Goal: Task Accomplishment & Management: Manage account settings

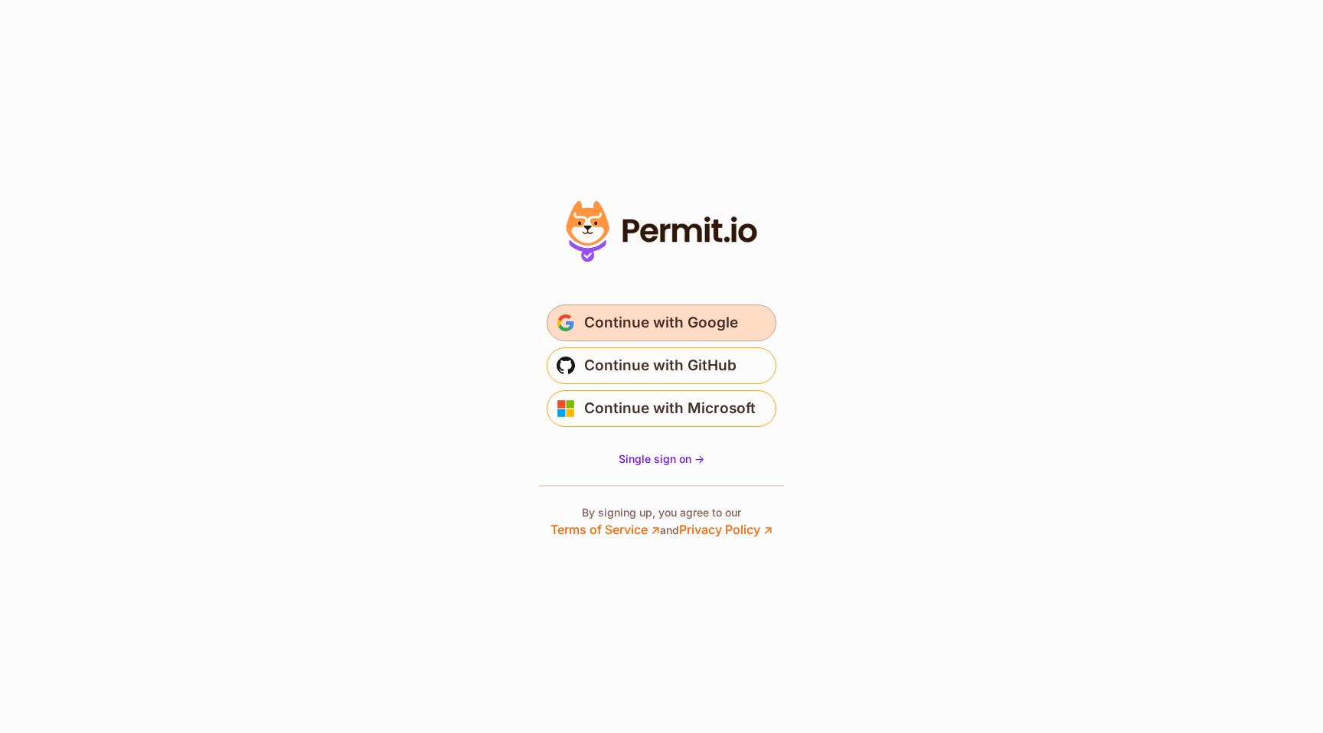
click at [616, 309] on button "Continue with Google" at bounding box center [662, 323] width 230 height 37
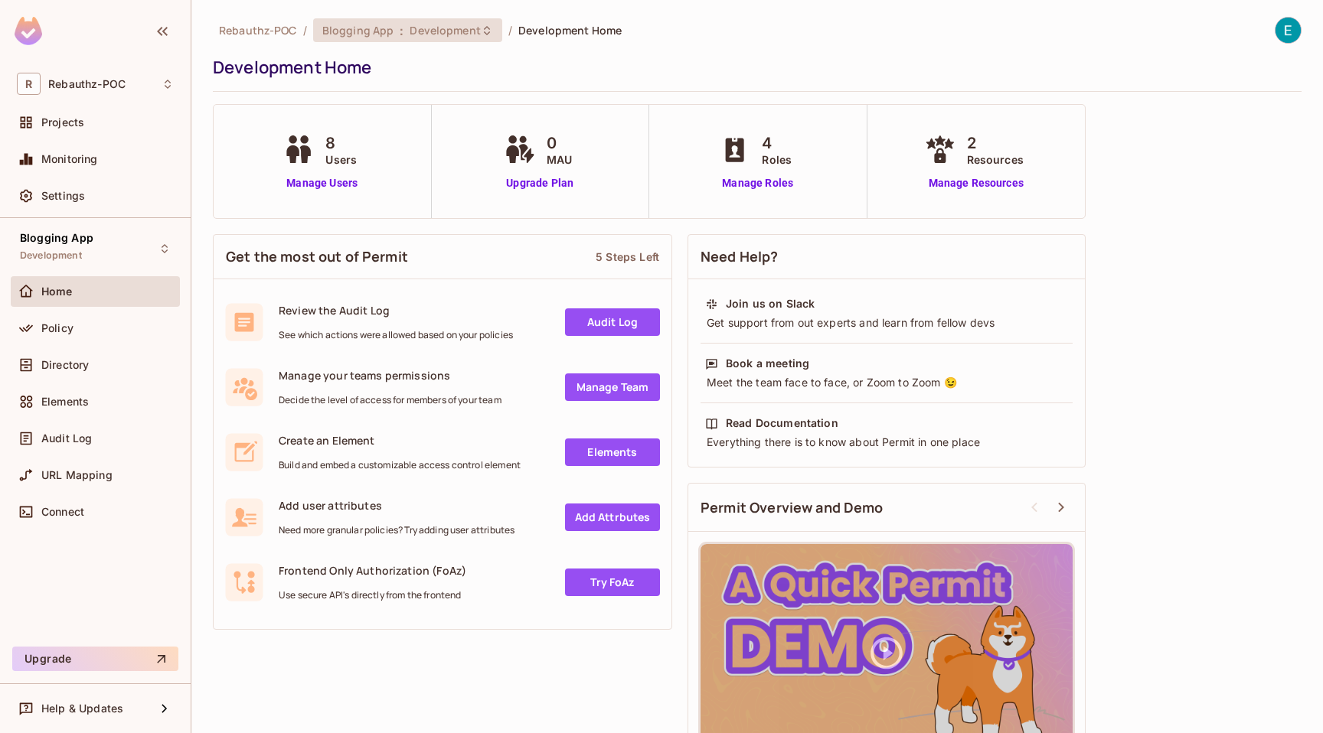
click at [443, 37] on span "Development" at bounding box center [445, 30] width 70 height 15
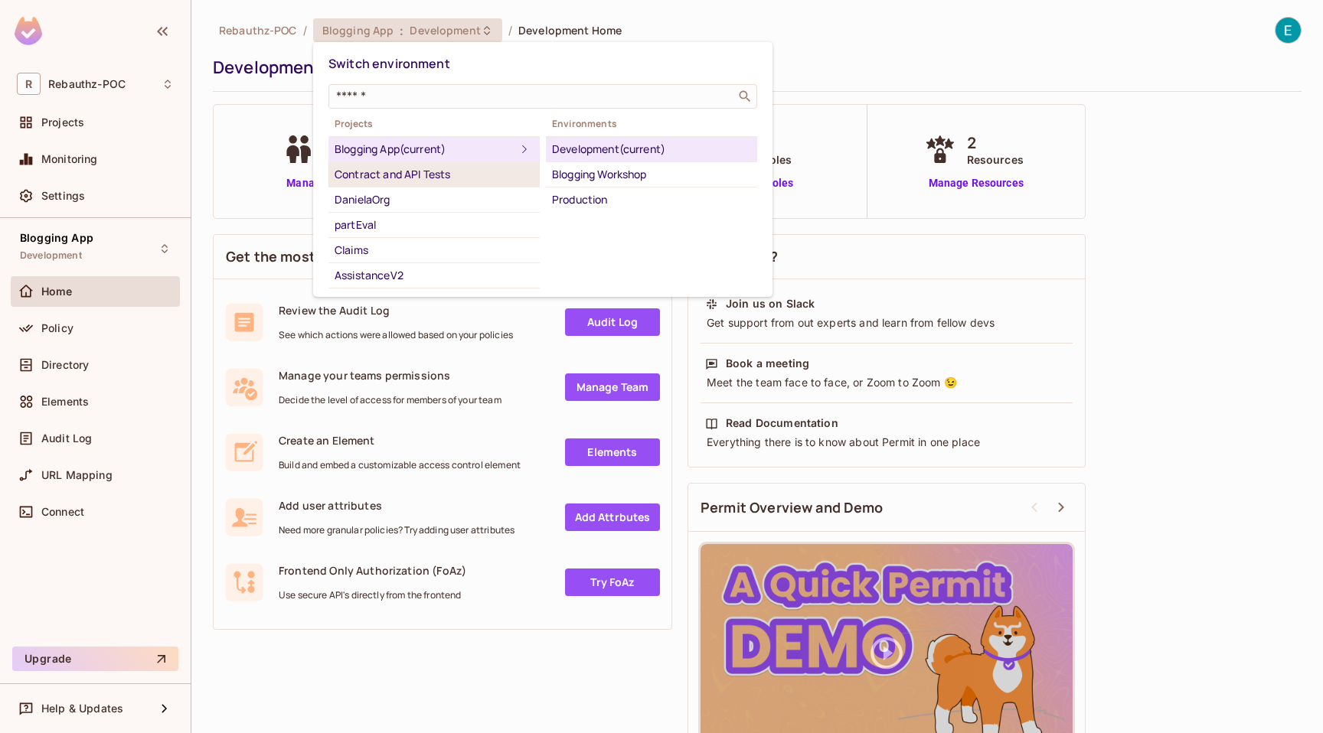
click at [433, 168] on div "Contract and API Tests" at bounding box center [434, 174] width 199 height 18
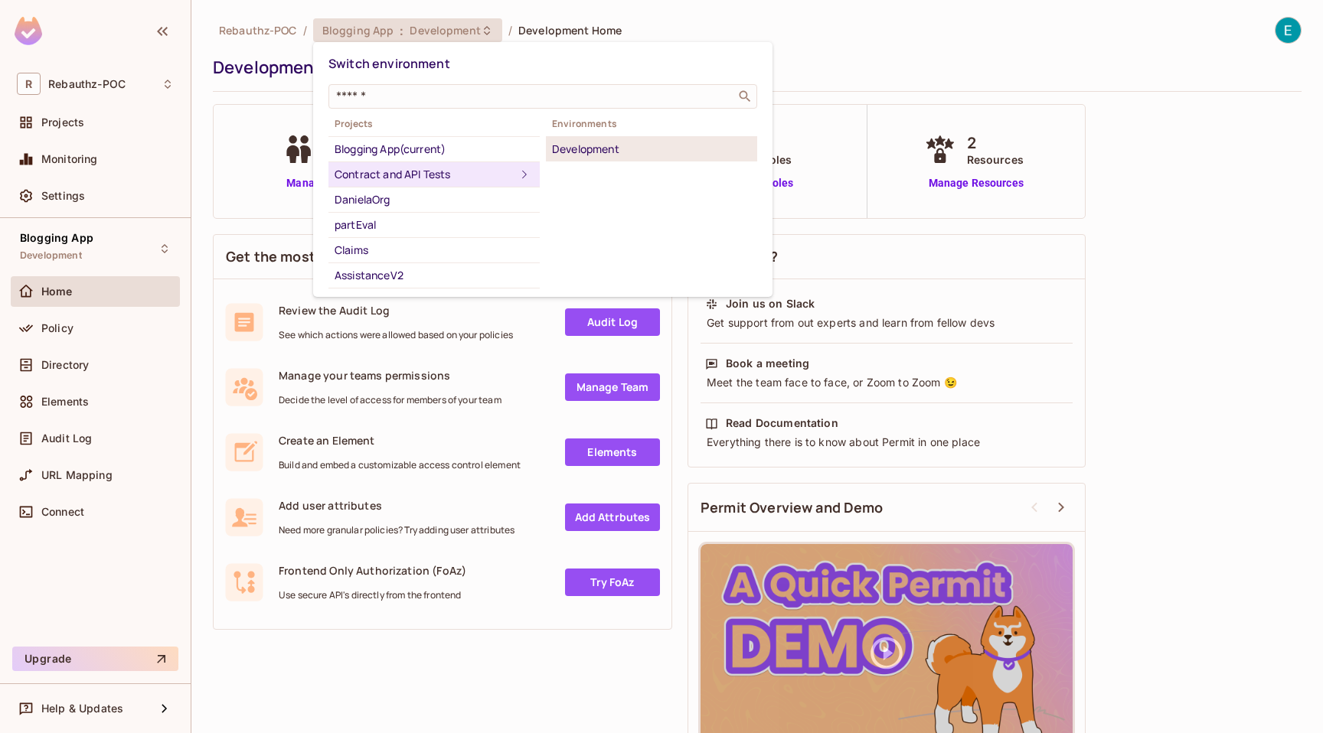
click at [589, 147] on div "Development" at bounding box center [651, 149] width 199 height 18
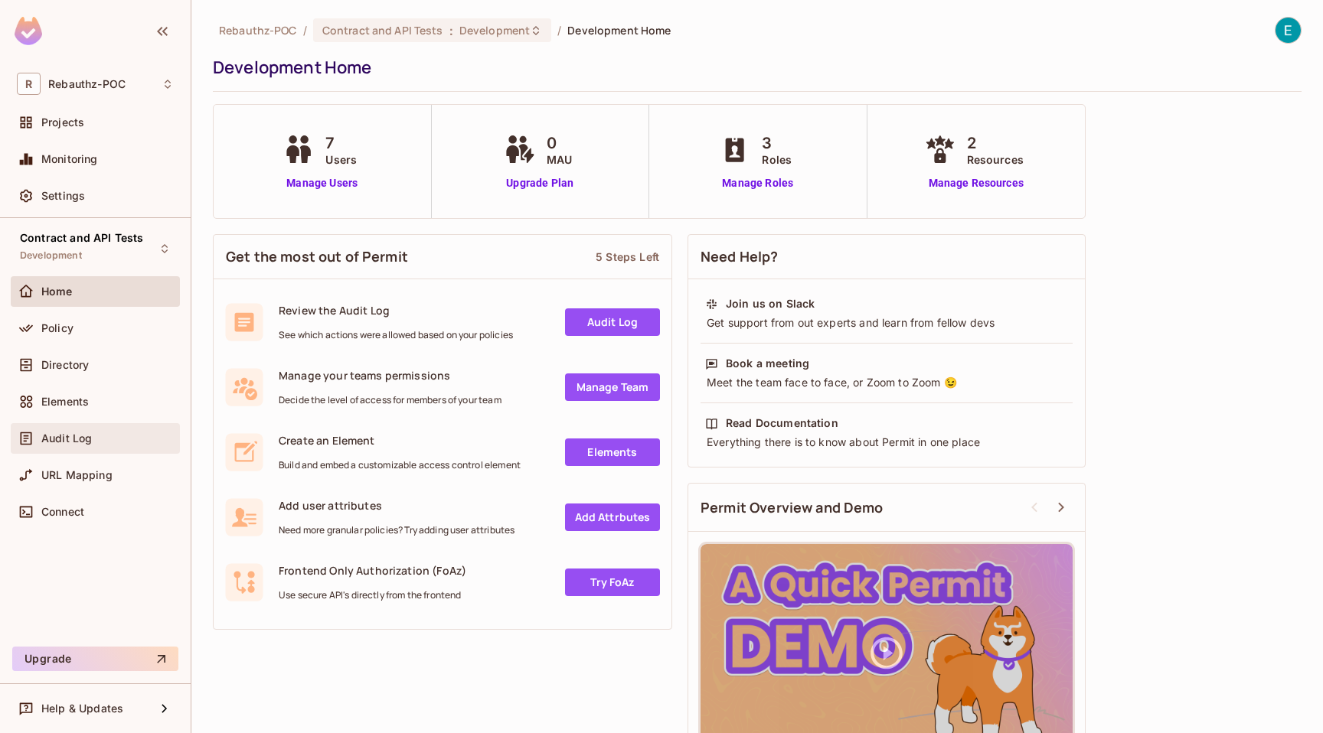
click at [99, 449] on div "Audit Log" at bounding box center [95, 438] width 169 height 31
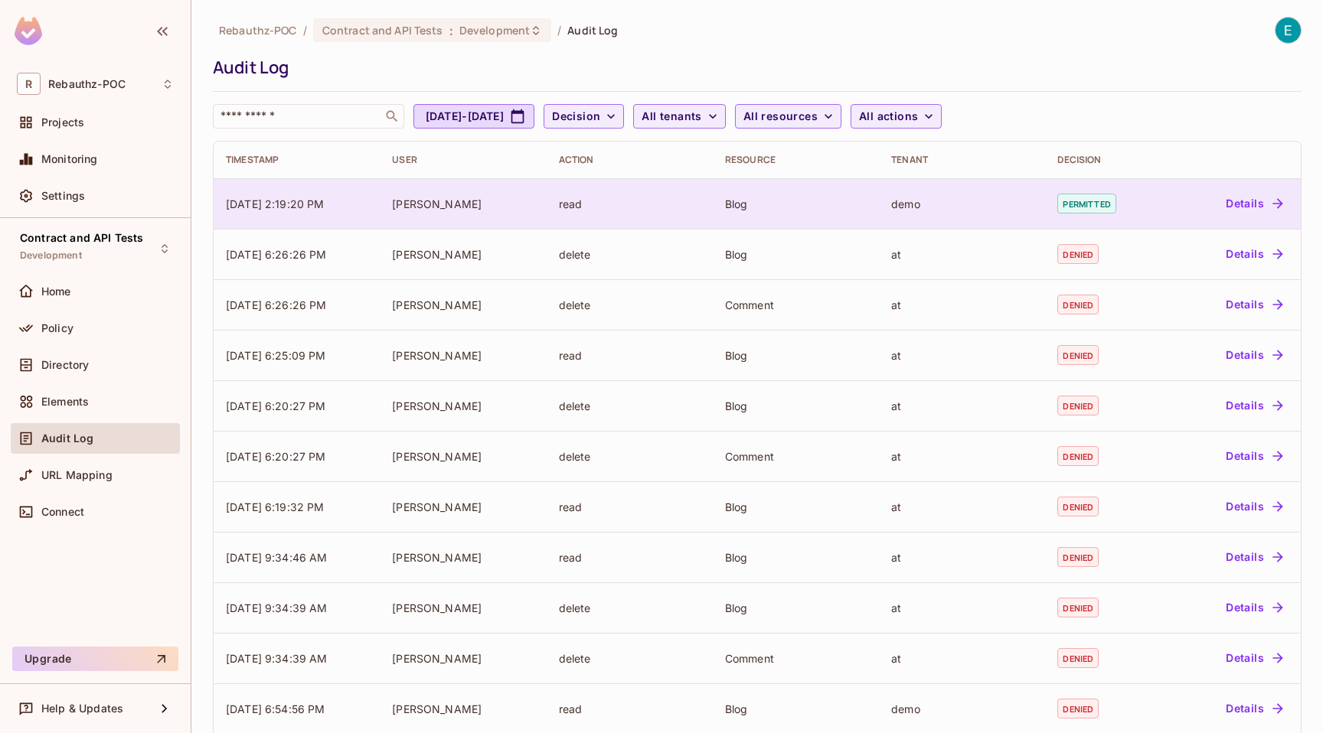
click at [475, 208] on div "John-Doe" at bounding box center [463, 204] width 142 height 15
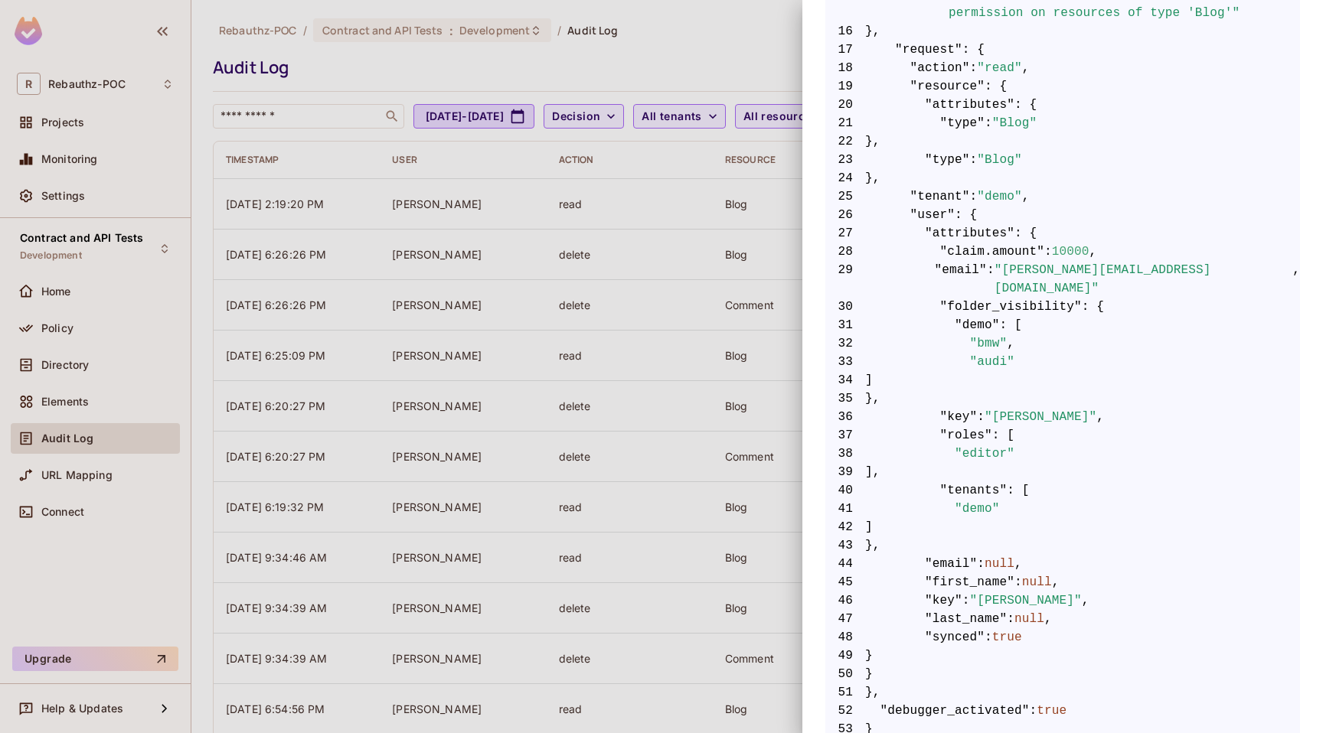
scroll to position [619, 0]
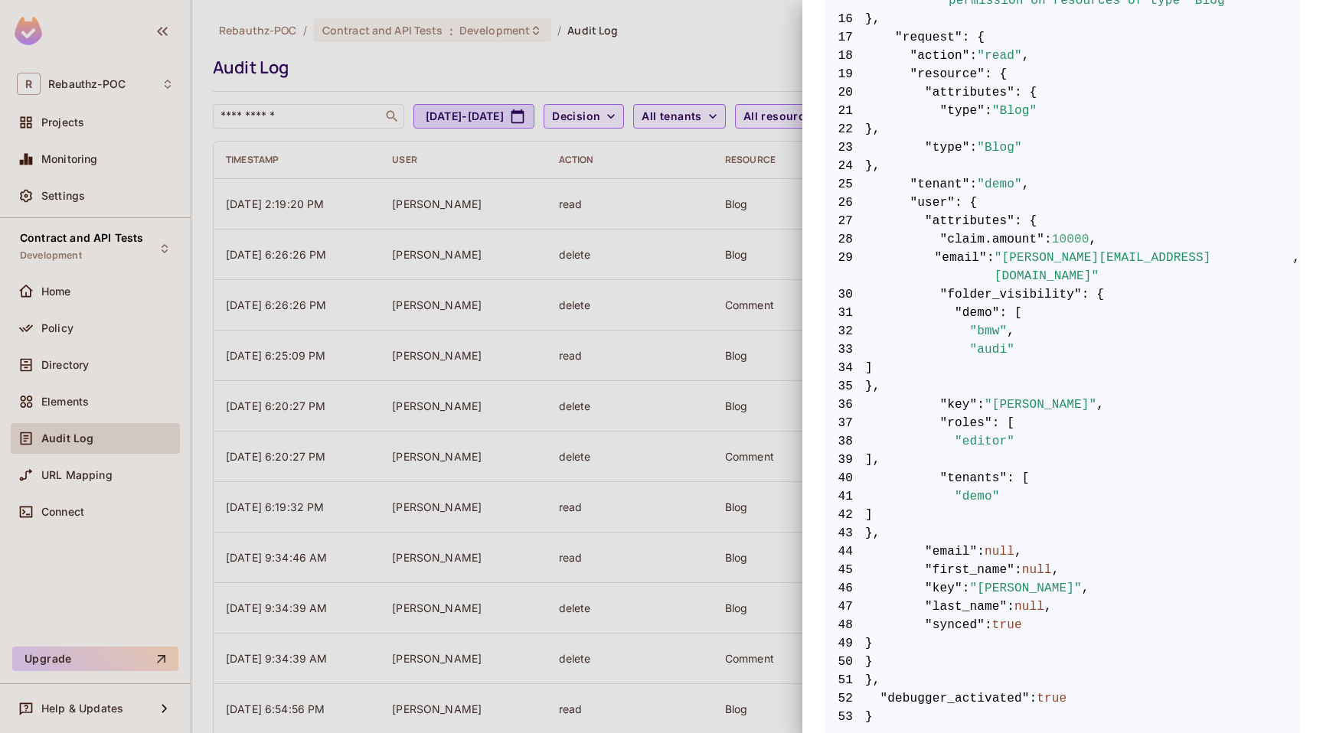
click at [660, 426] on div at bounding box center [661, 366] width 1323 height 733
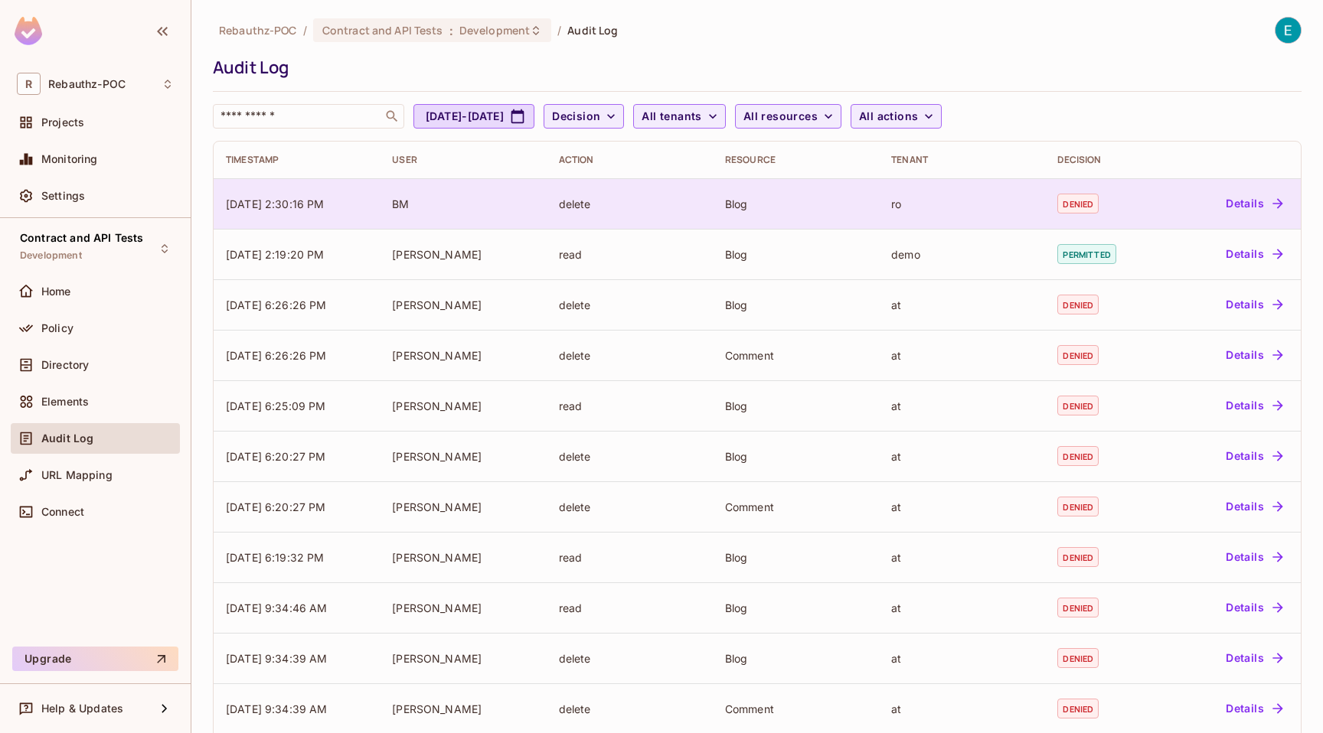
click at [1249, 200] on button "Details" at bounding box center [1254, 203] width 69 height 24
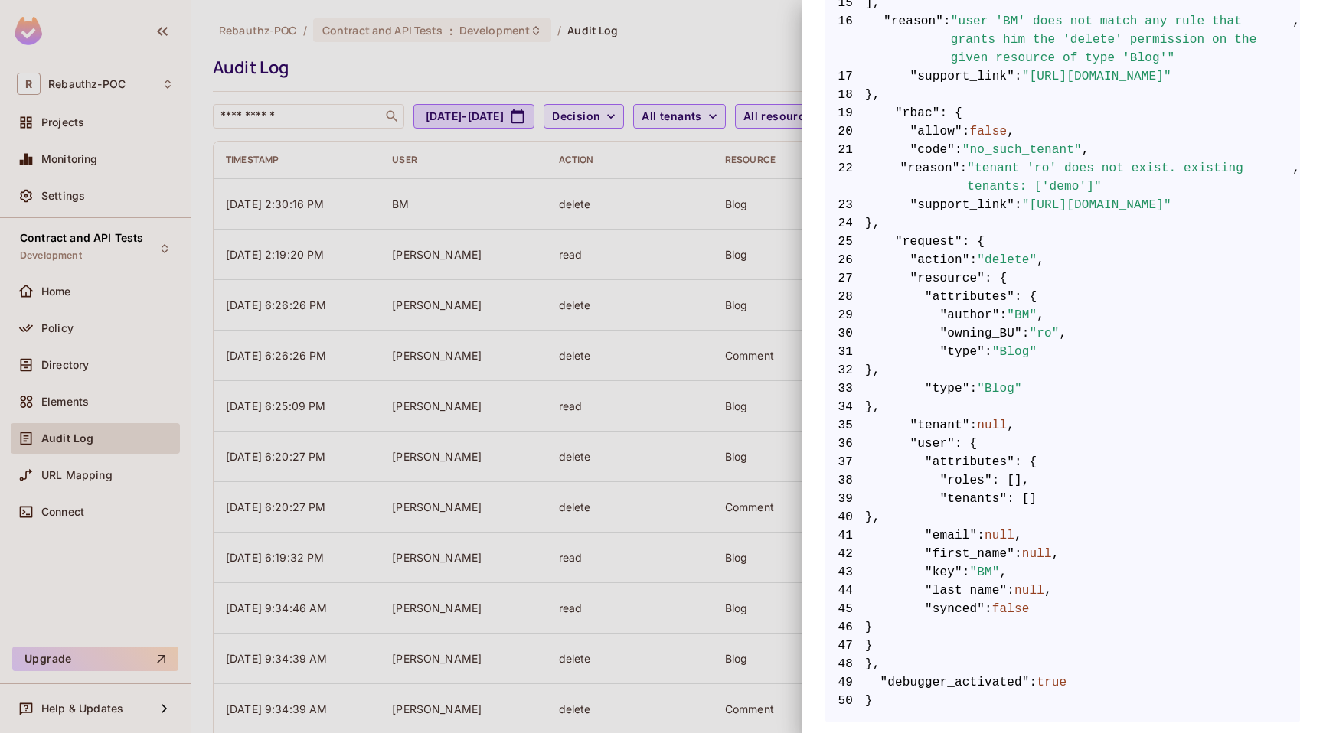
scroll to position [577, 0]
click at [471, 302] on div at bounding box center [661, 366] width 1323 height 733
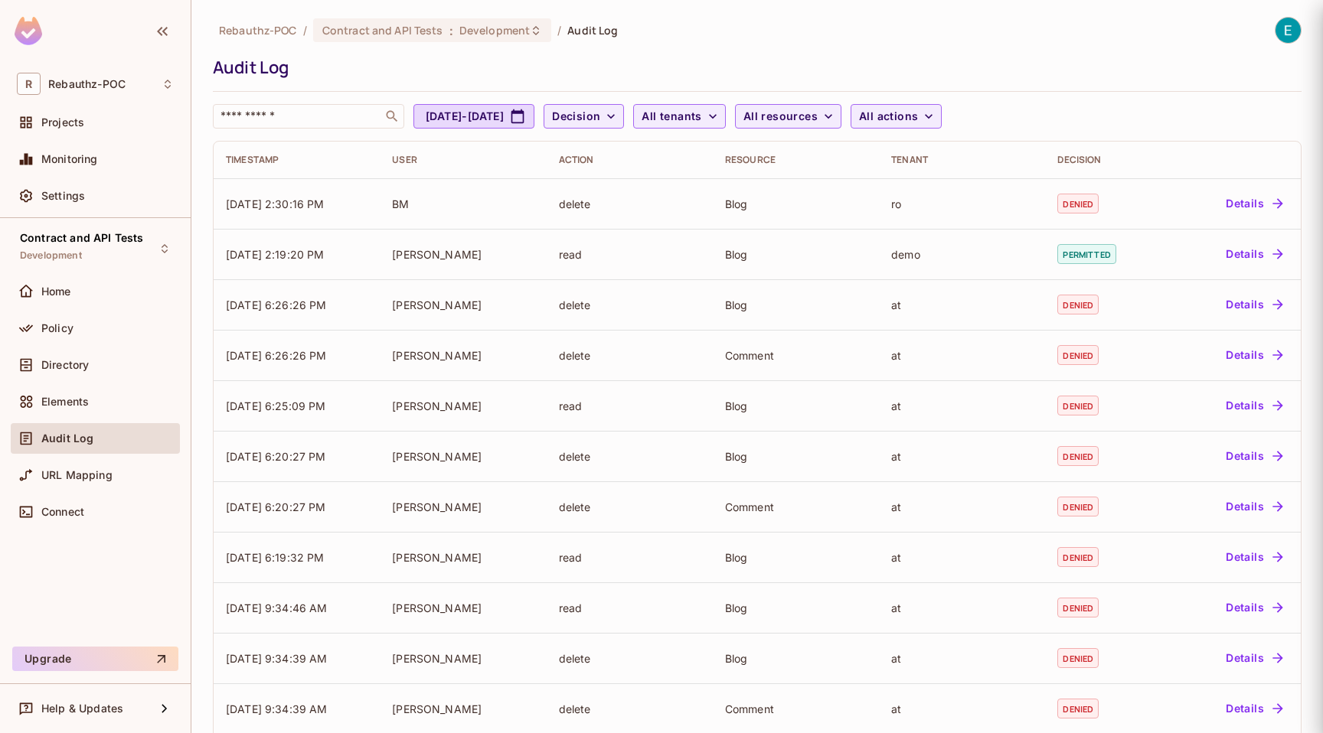
scroll to position [0, 0]
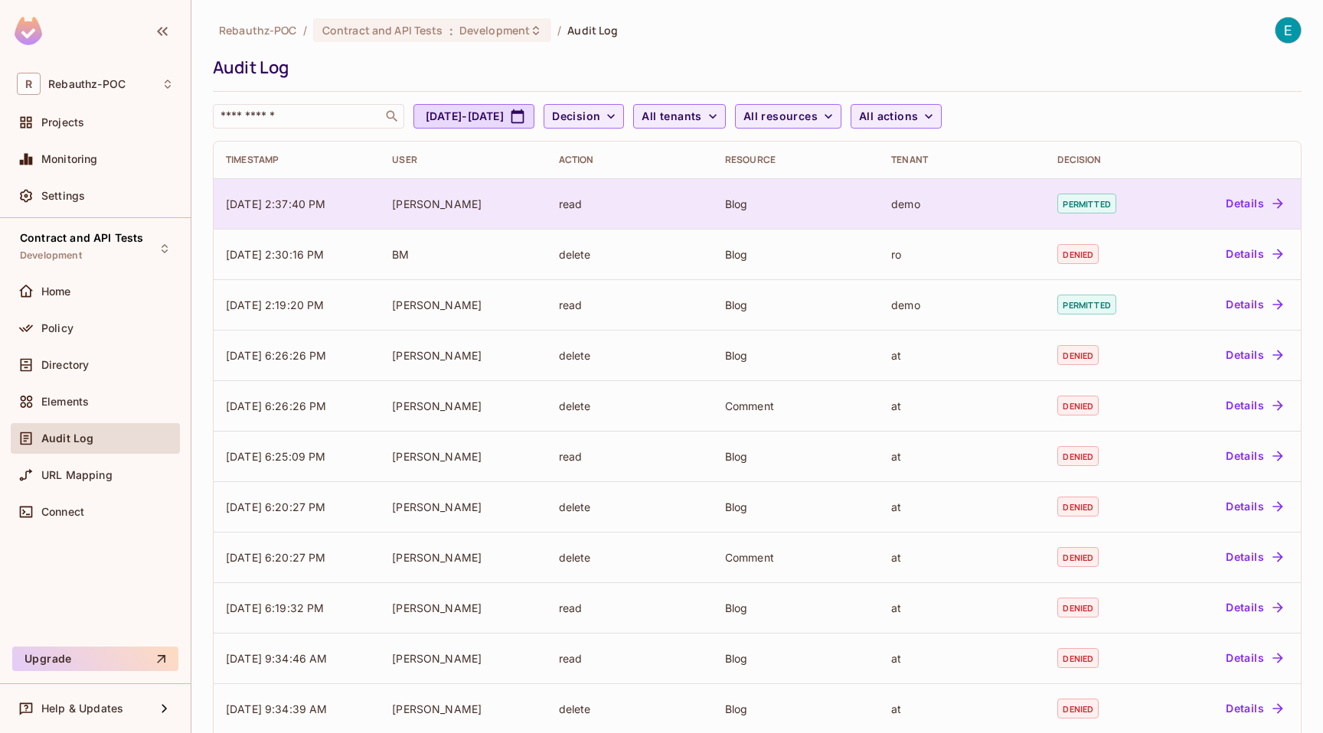
click at [1271, 204] on icon "button" at bounding box center [1277, 203] width 15 height 15
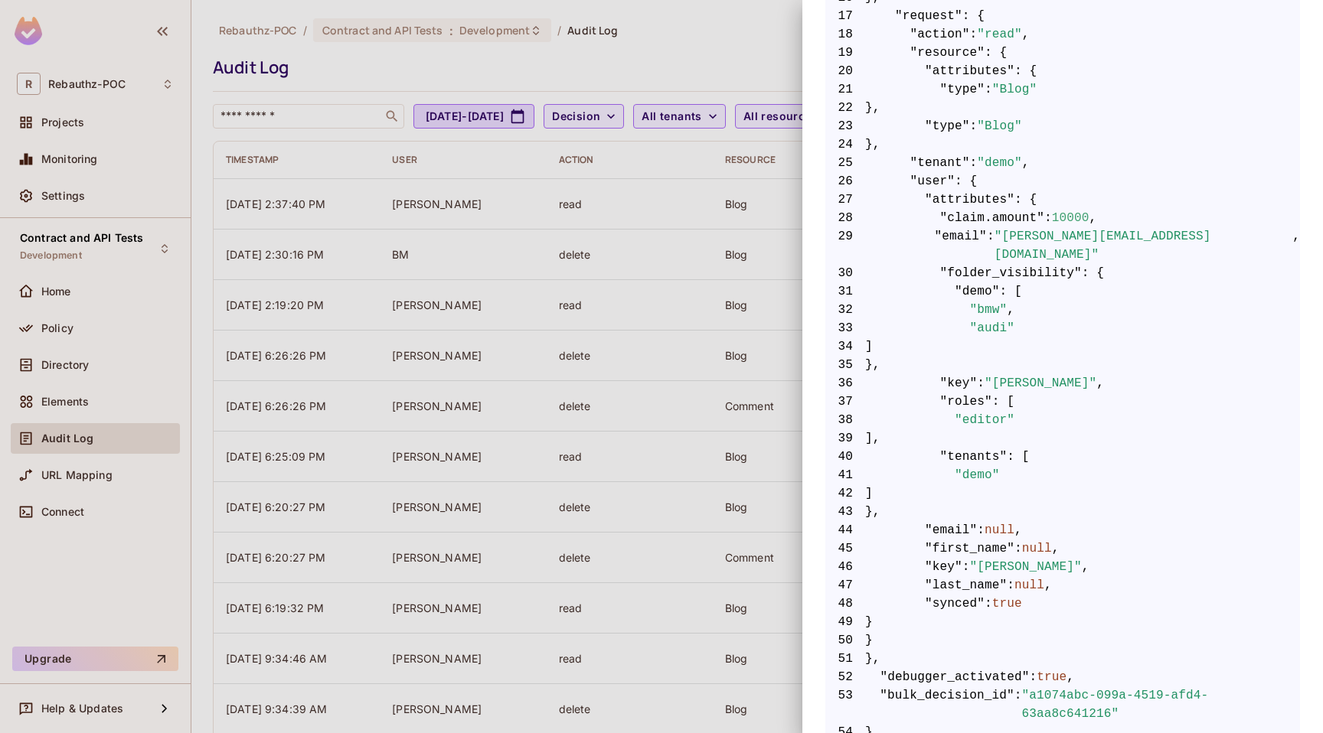
scroll to position [655, 0]
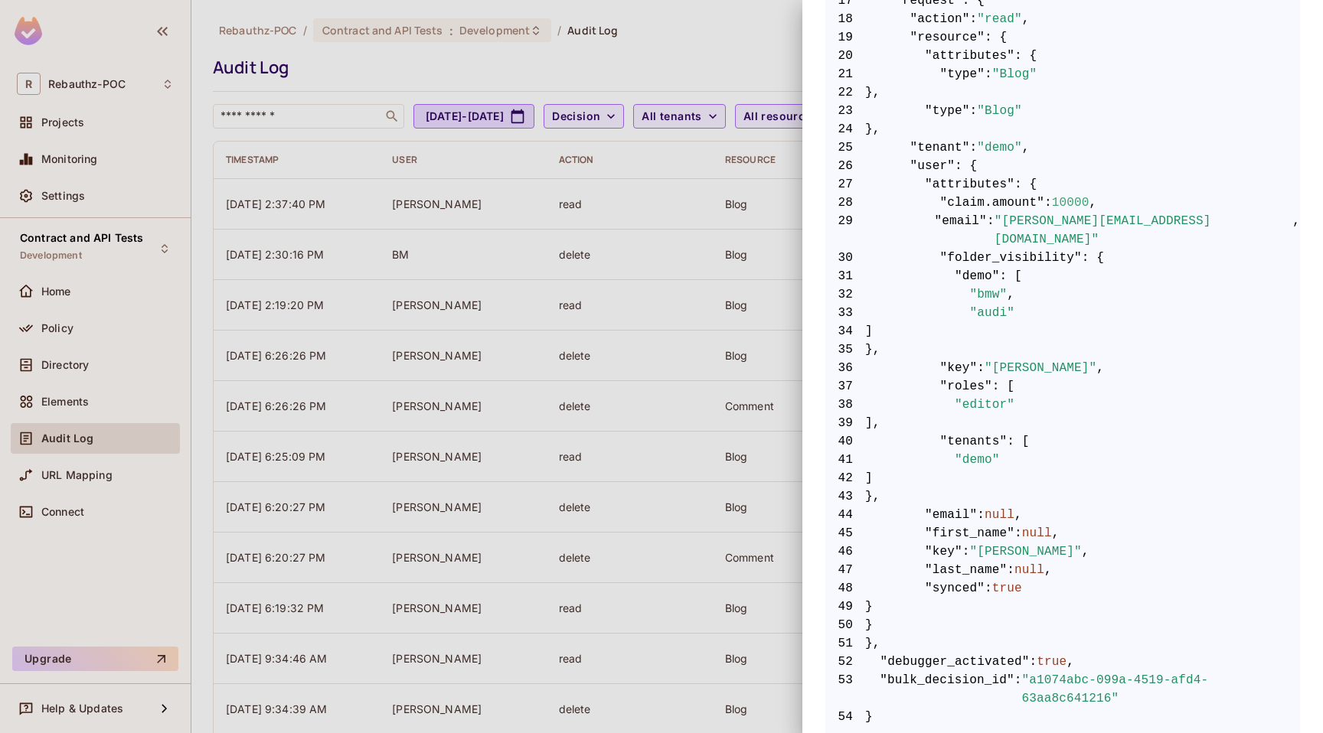
click at [723, 303] on div at bounding box center [661, 366] width 1323 height 733
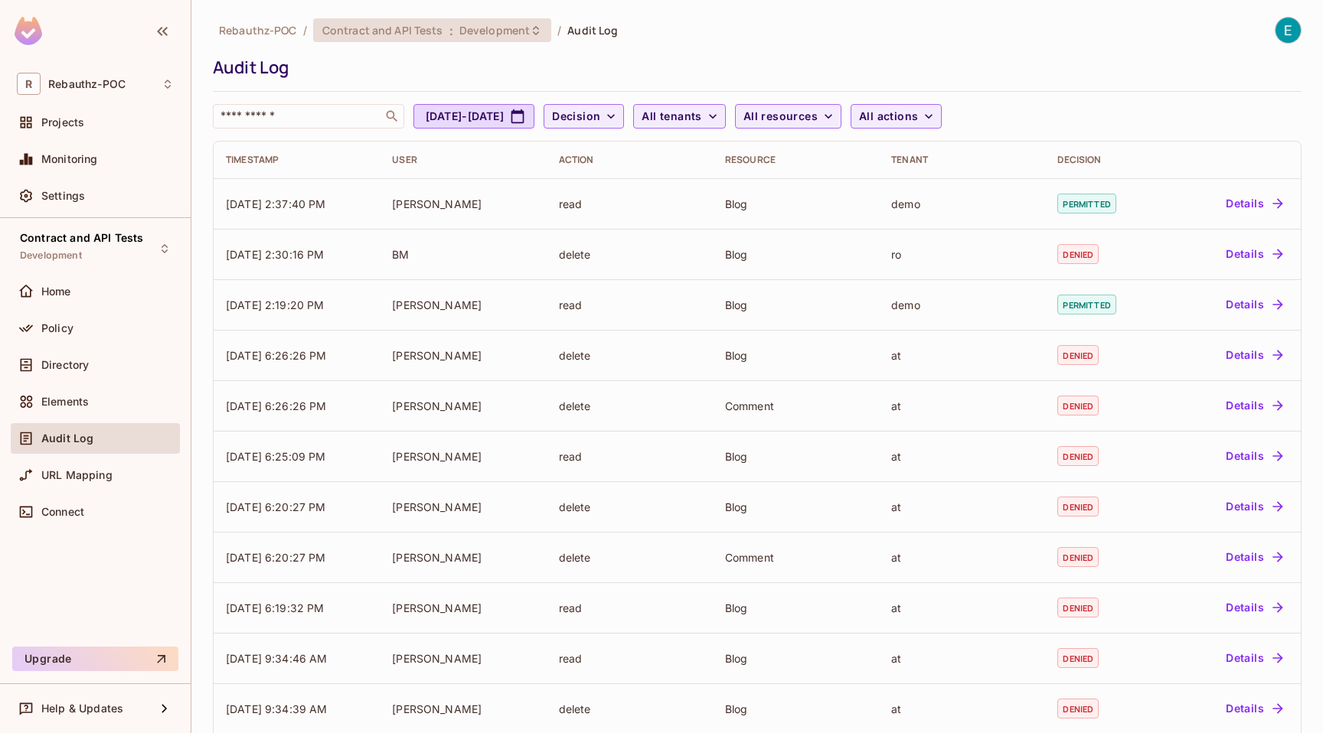
click at [506, 27] on span "Development" at bounding box center [494, 30] width 70 height 15
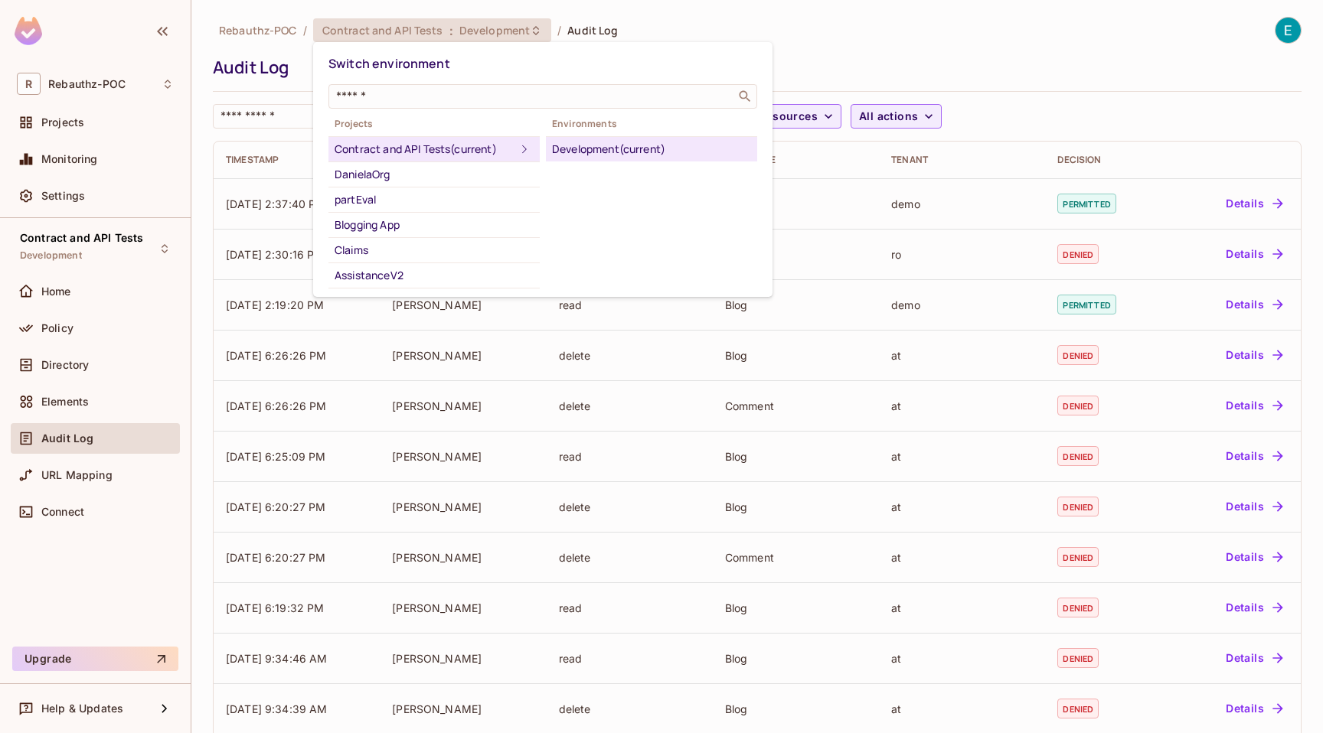
click at [501, 147] on div "Contract and API Tests (current)" at bounding box center [425, 149] width 181 height 18
click at [527, 143] on icon at bounding box center [524, 149] width 18 height 18
click at [136, 86] on div at bounding box center [661, 366] width 1323 height 733
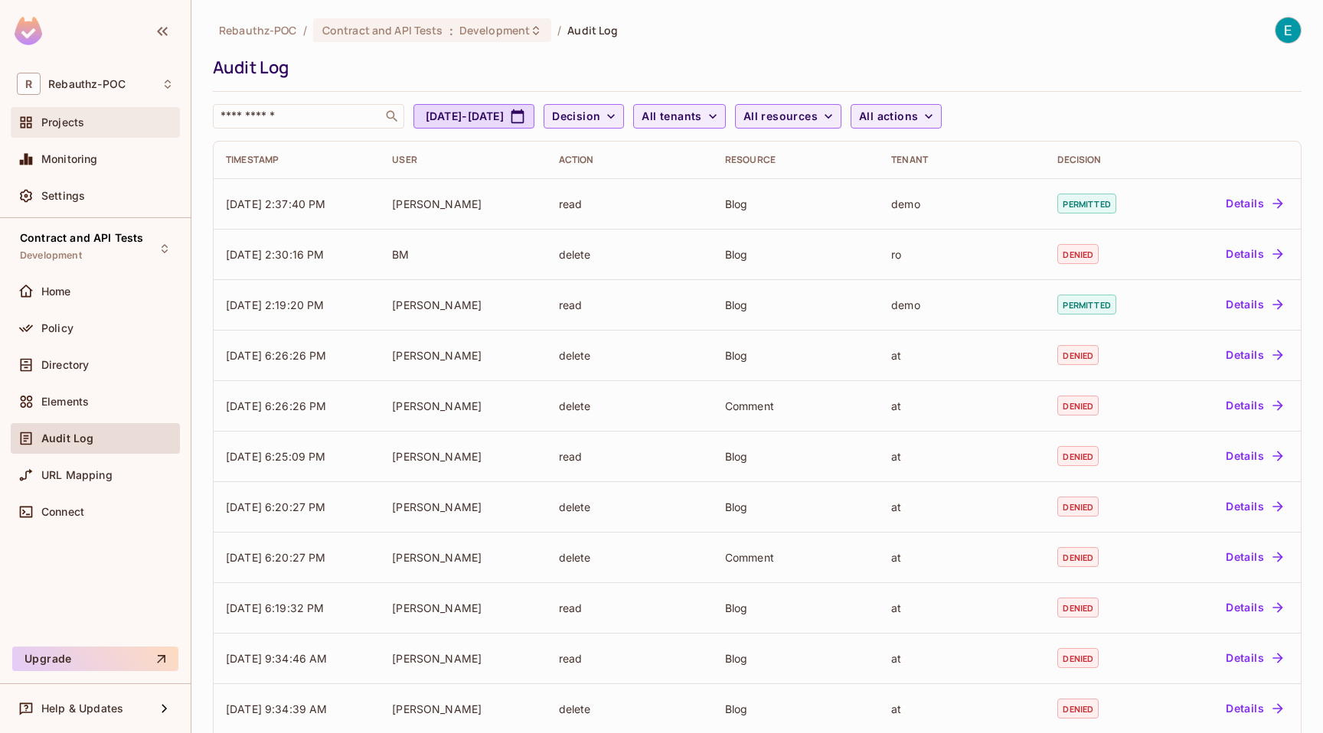
click at [93, 119] on div "Projects" at bounding box center [107, 122] width 132 height 12
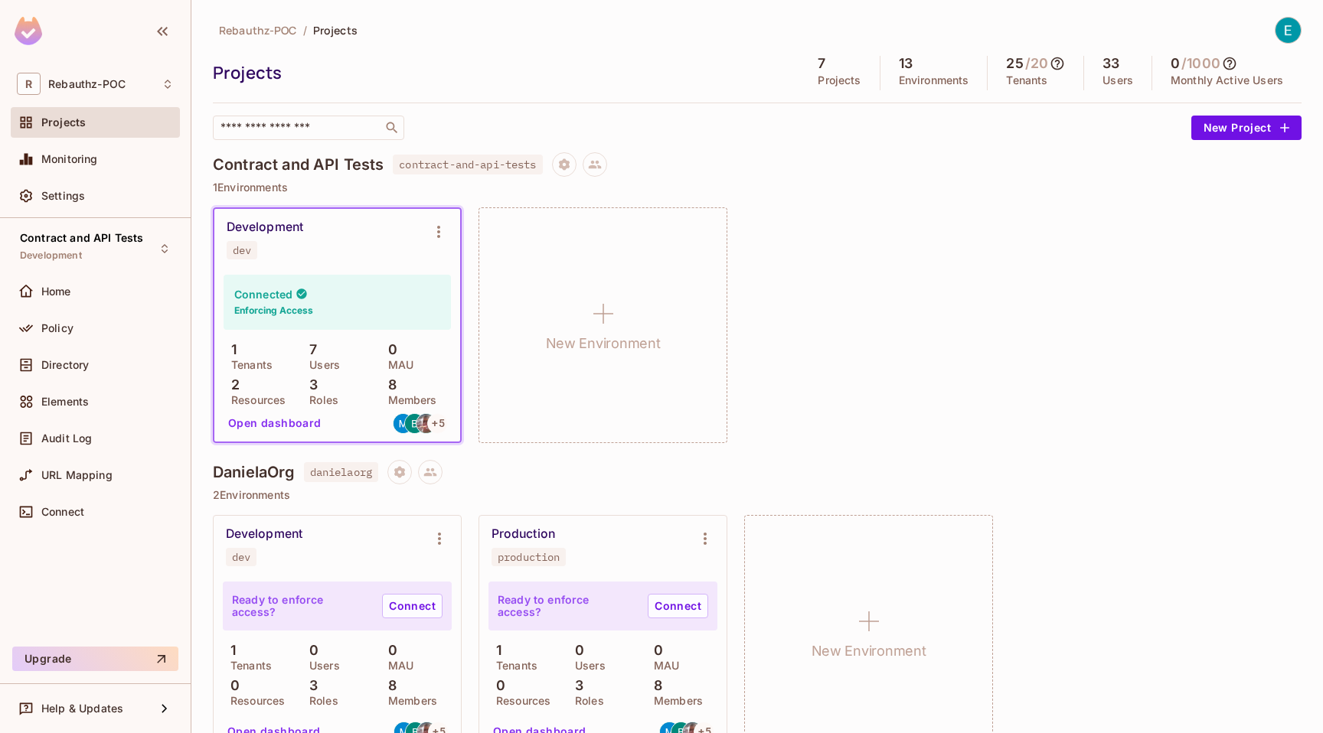
click at [305, 254] on div "Development dev" at bounding box center [325, 240] width 197 height 40
click at [447, 224] on icon "Environment settings" at bounding box center [439, 232] width 18 height 18
click at [517, 349] on li "Edit Environment" at bounding box center [519, 363] width 160 height 34
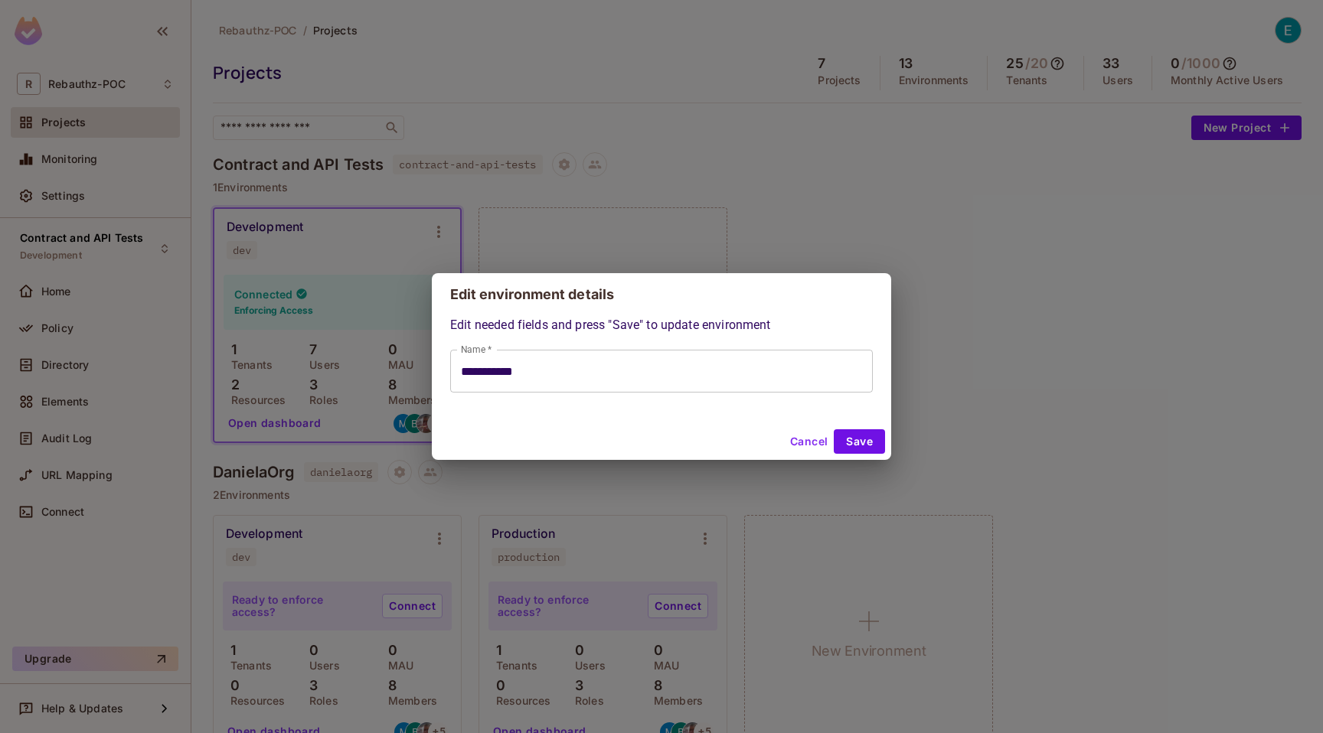
click at [795, 443] on button "Cancel" at bounding box center [809, 442] width 50 height 24
type input "**********"
